Goal: Navigation & Orientation: Find specific page/section

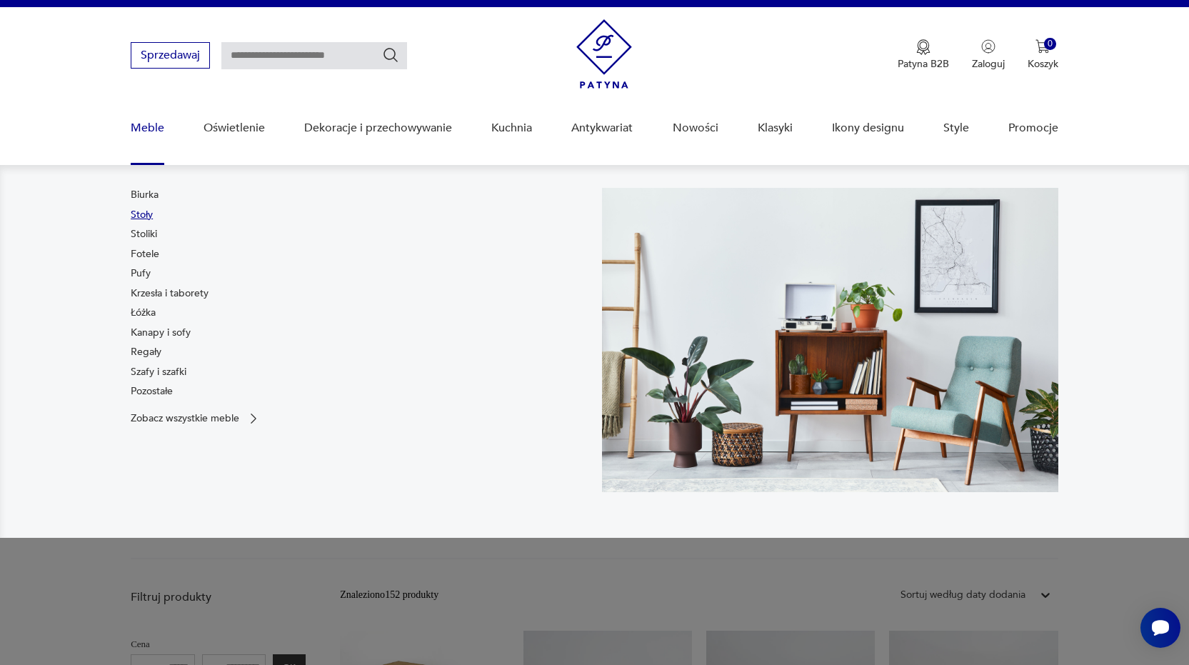
click at [141, 215] on link "Stoły" at bounding box center [142, 215] width 22 height 14
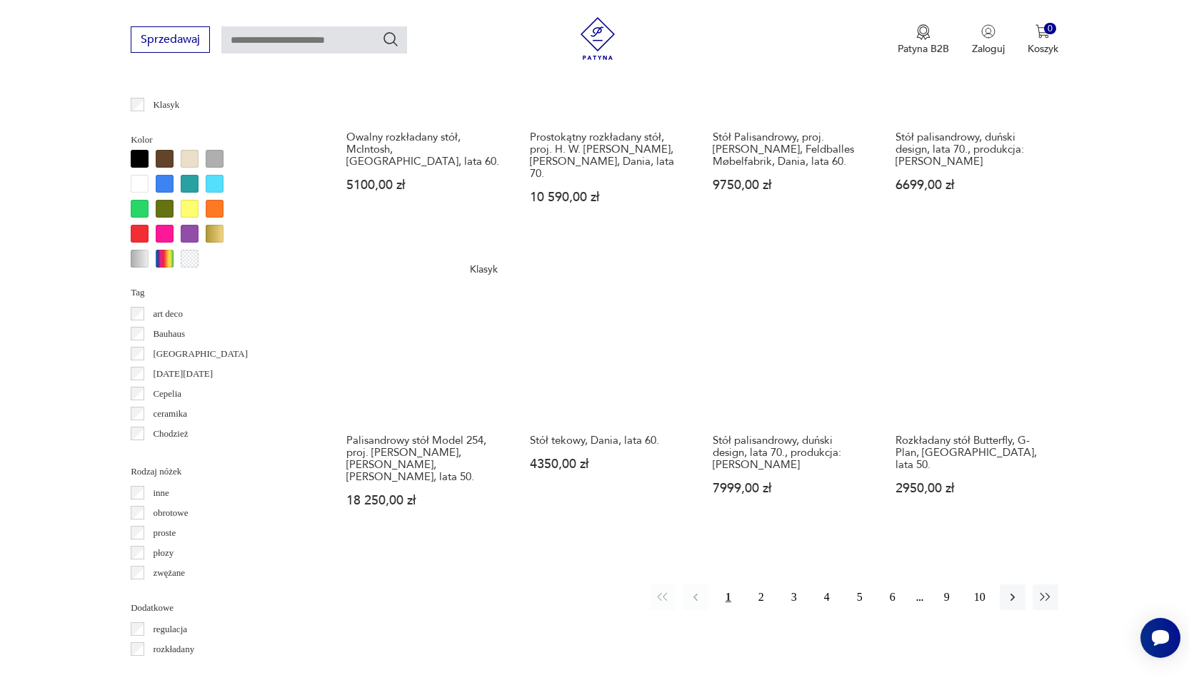
scroll to position [1368, 0]
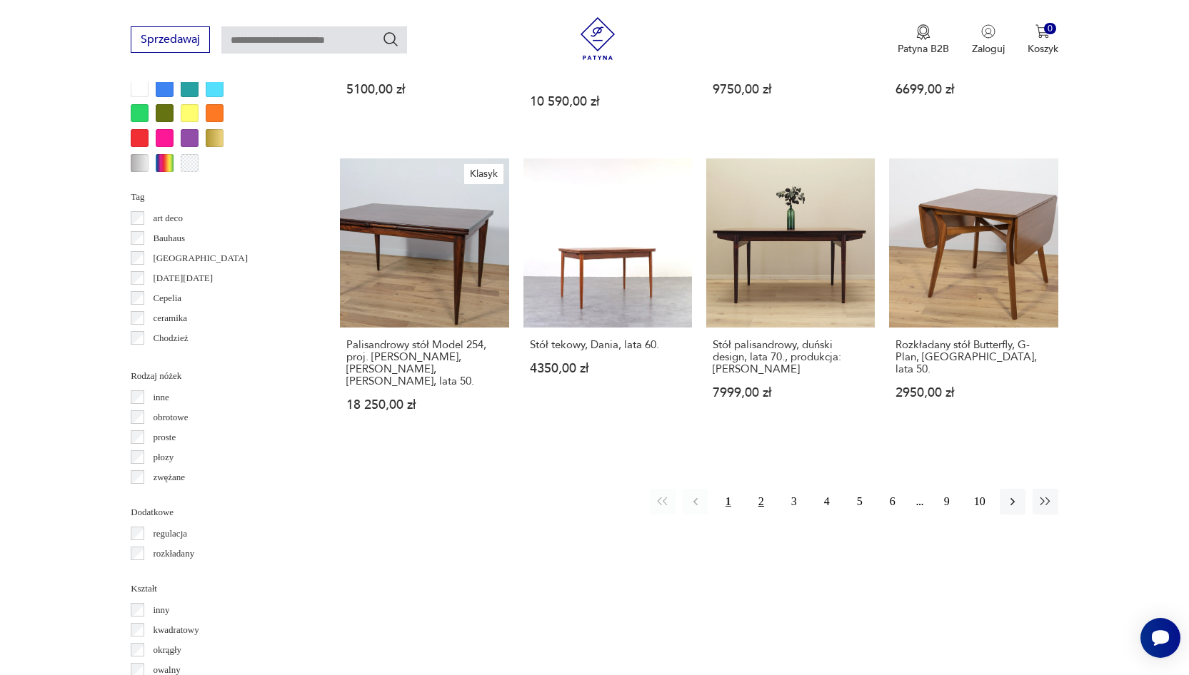
click at [762, 507] on button "2" at bounding box center [761, 502] width 26 height 26
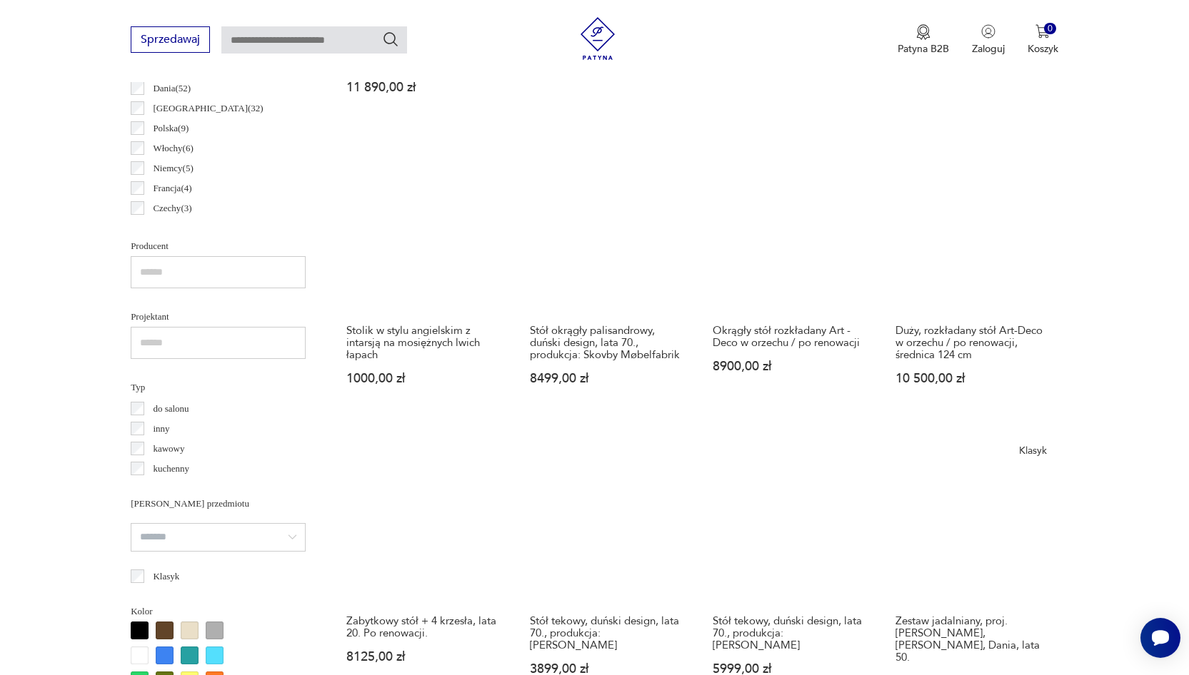
scroll to position [855, 0]
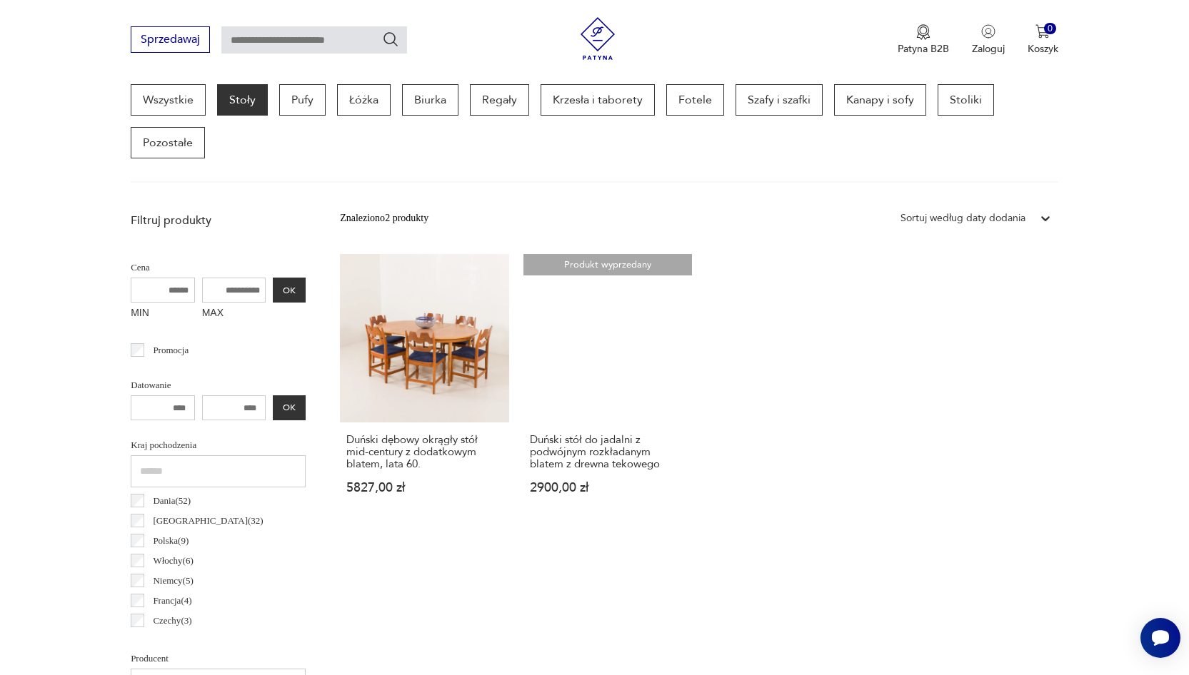
scroll to position [391, 0]
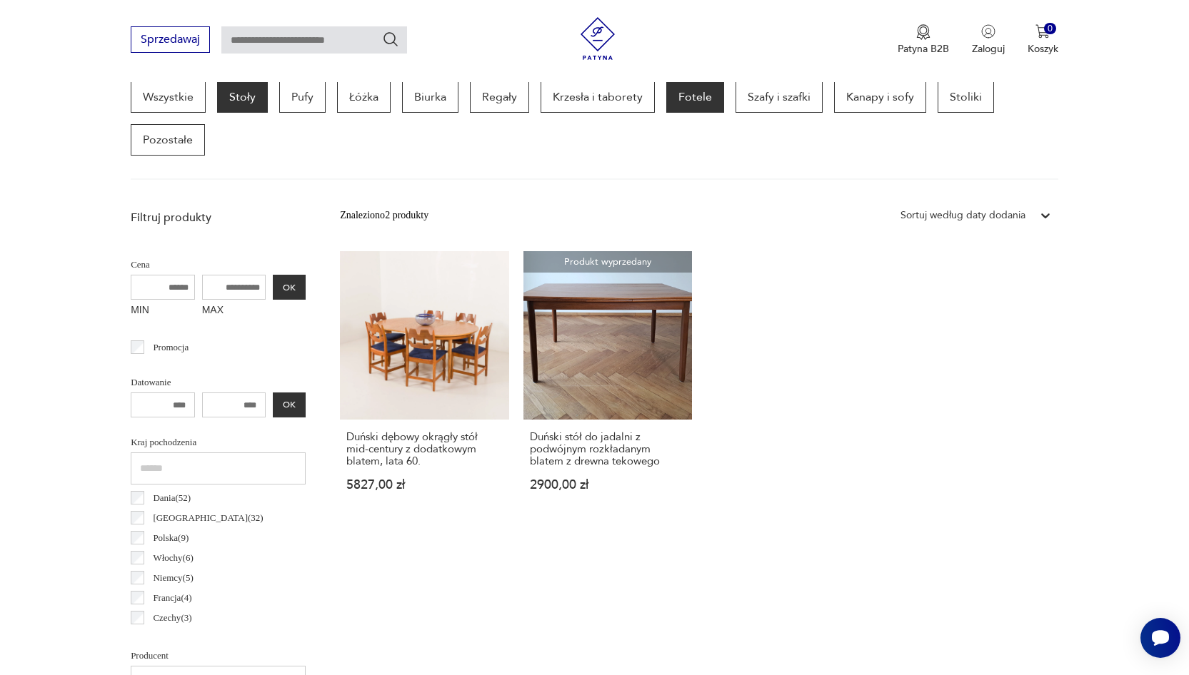
click at [701, 96] on p "Fotele" at bounding box center [695, 96] width 58 height 31
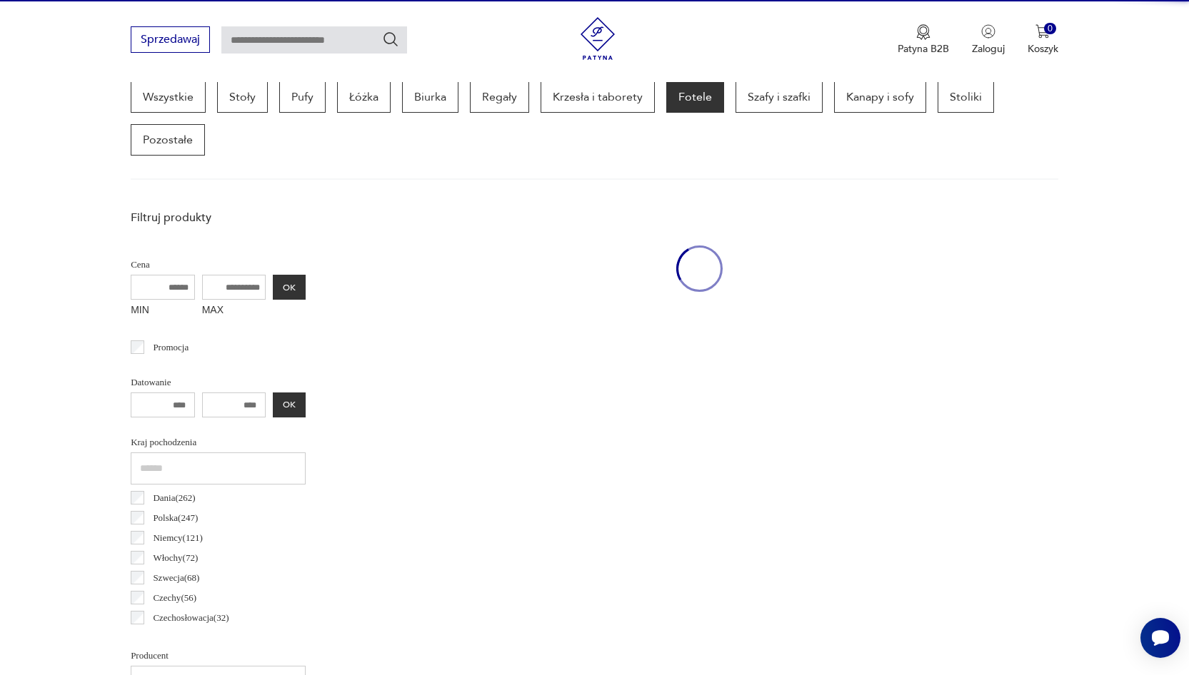
scroll to position [380, 0]
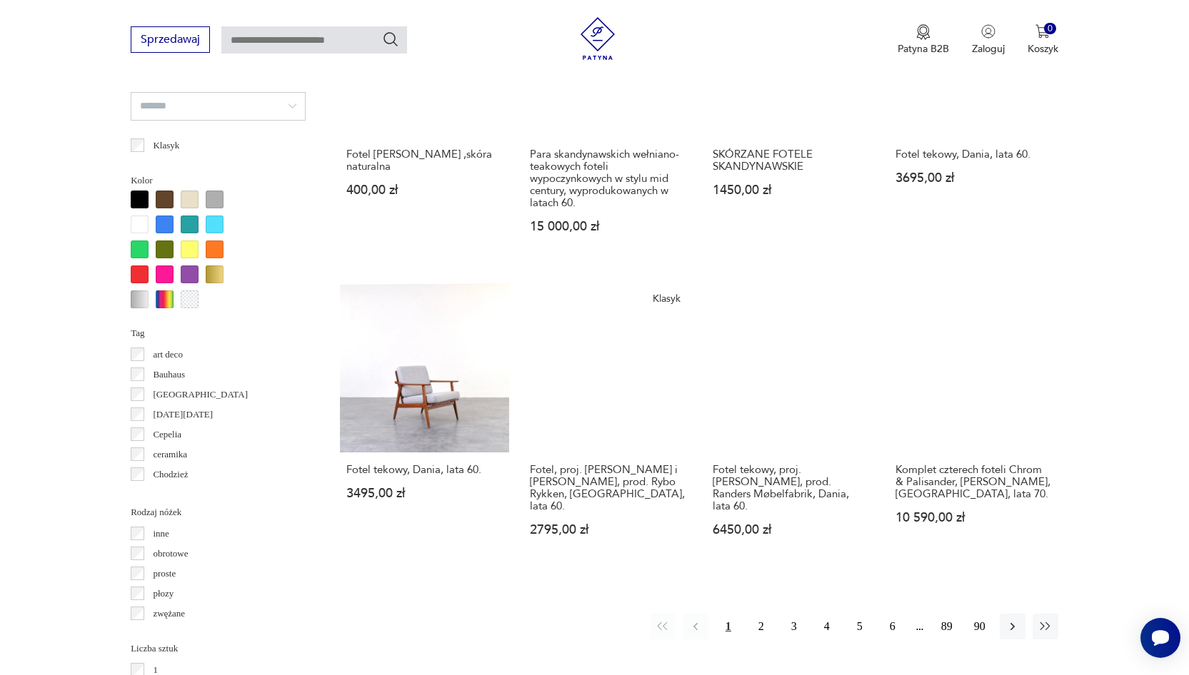
scroll to position [1348, 0]
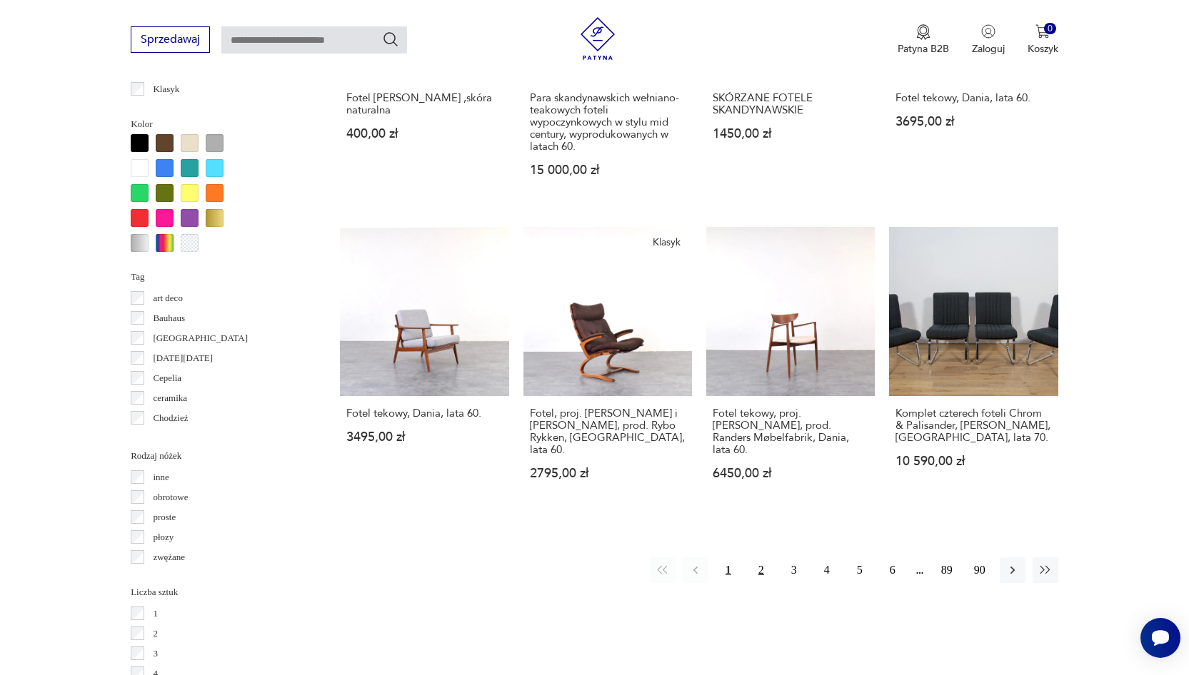
click at [758, 568] on button "2" at bounding box center [761, 571] width 26 height 26
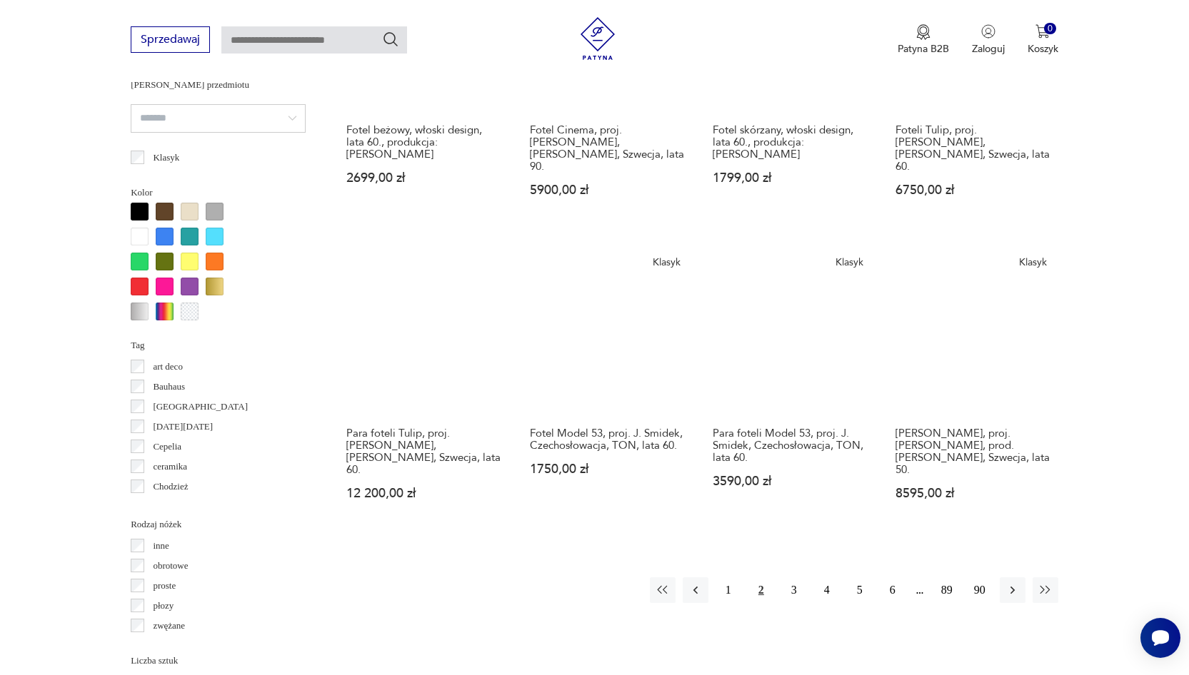
scroll to position [1367, 0]
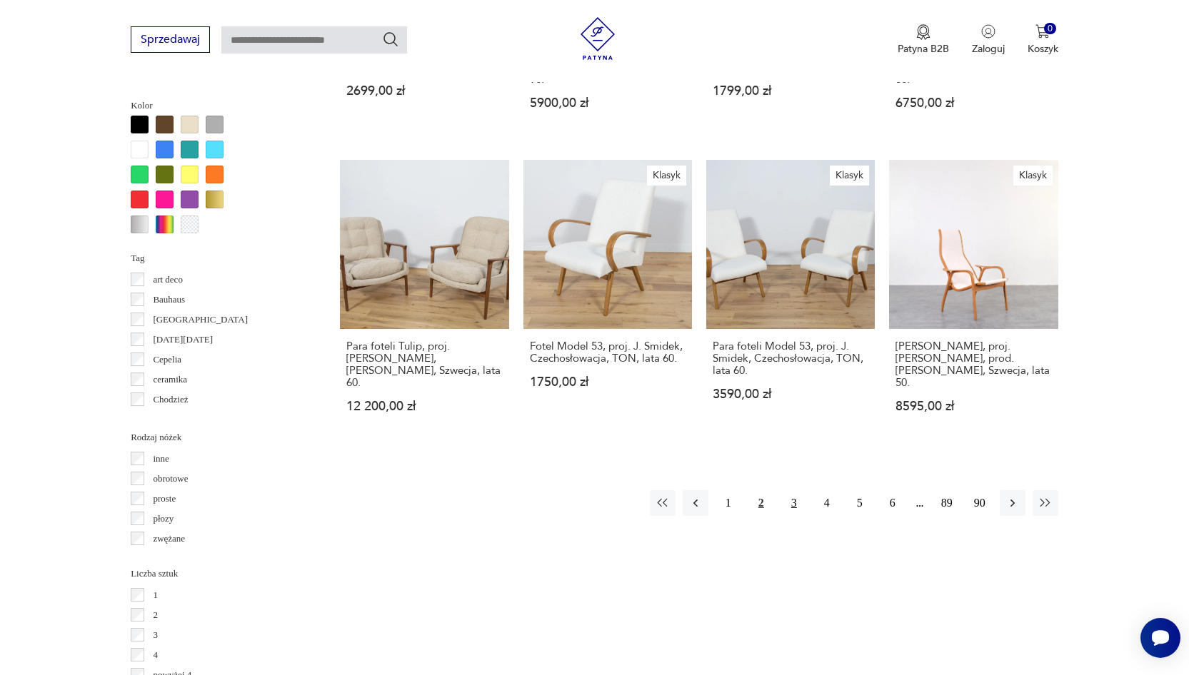
click at [797, 515] on button "3" at bounding box center [794, 503] width 26 height 26
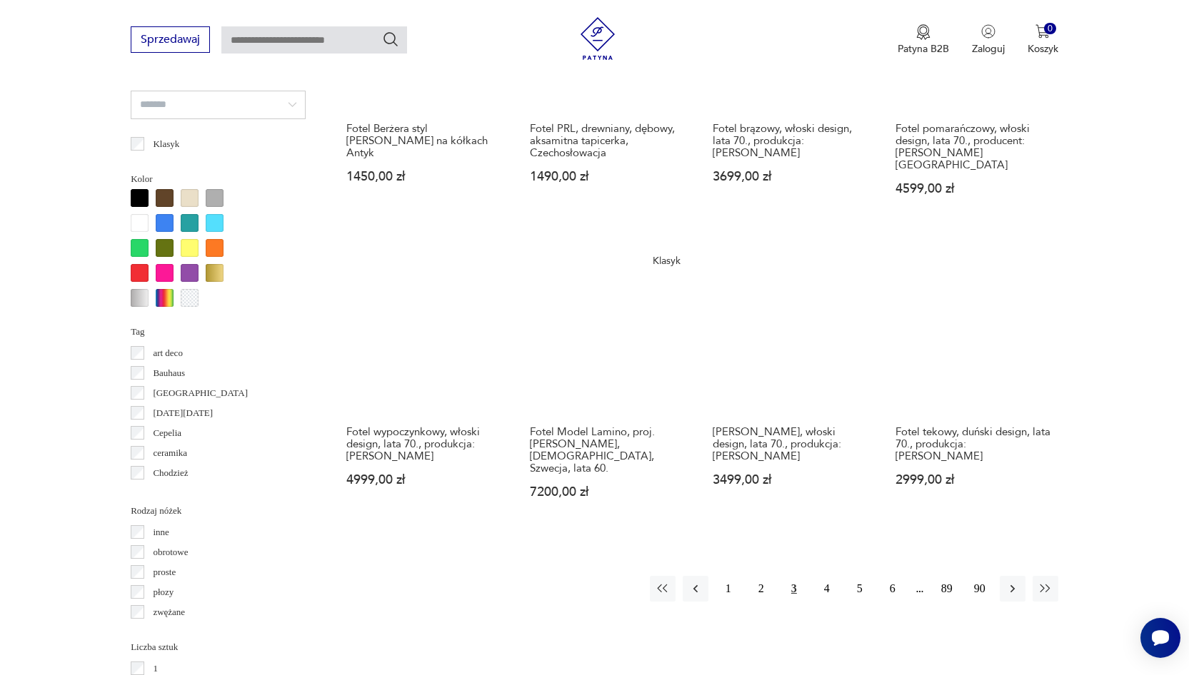
scroll to position [1314, 0]
